Goal: Find specific page/section

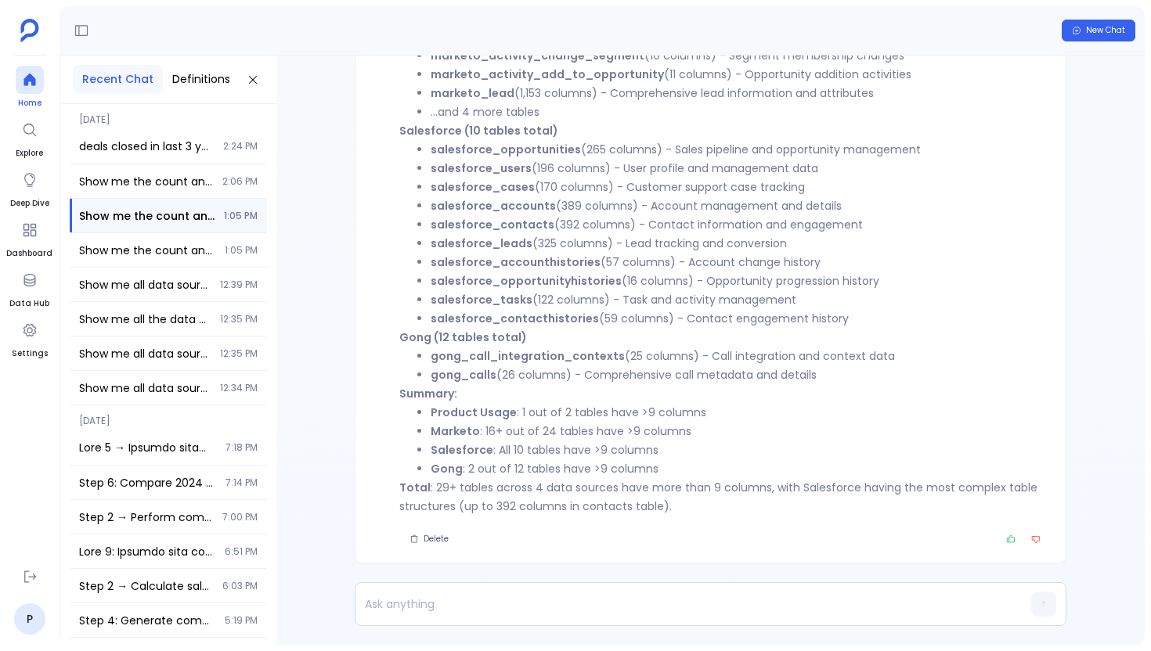
click at [36, 92] on div at bounding box center [30, 80] width 28 height 28
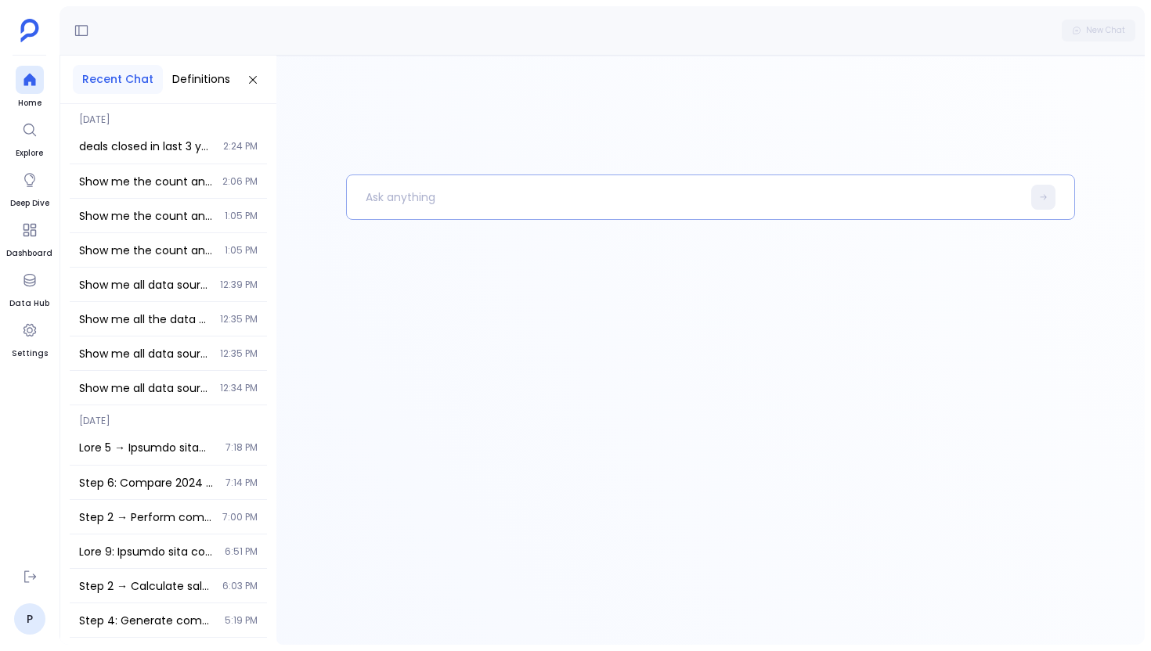
click at [456, 208] on p at bounding box center [684, 197] width 675 height 41
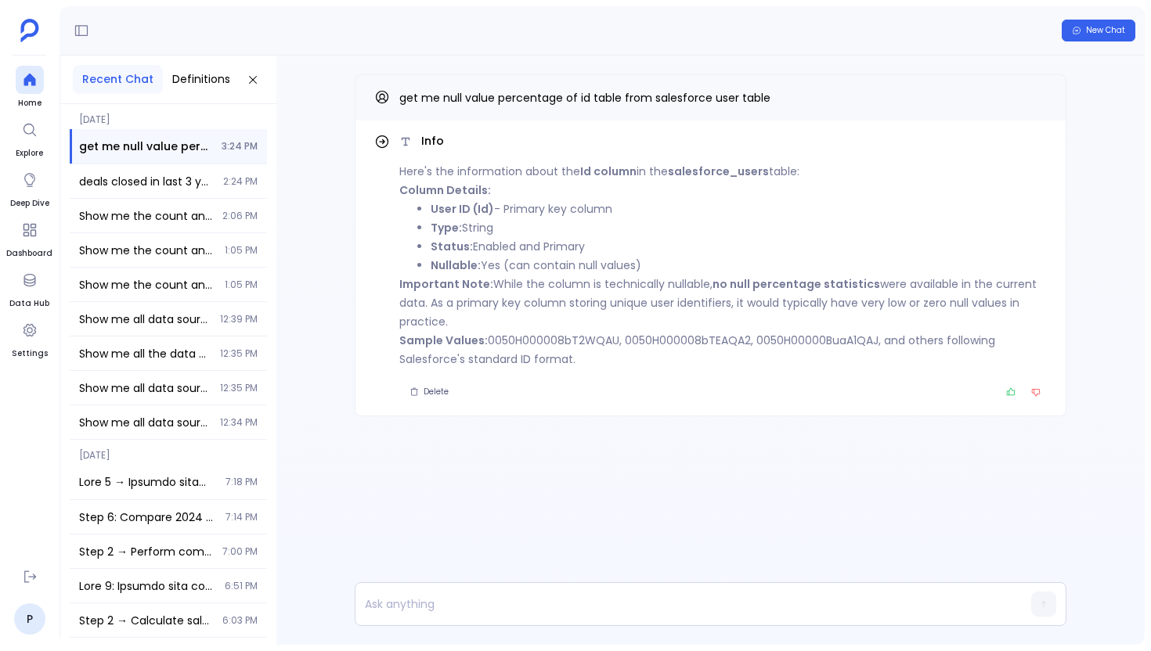
click at [469, 207] on strong "User ID (Id)" at bounding box center [462, 209] width 63 height 16
